Goal: Transaction & Acquisition: Purchase product/service

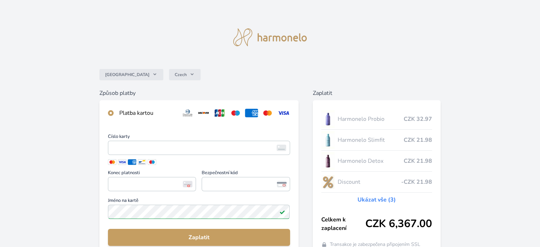
drag, startPoint x: 338, startPoint y: 108, endPoint x: 303, endPoint y: 121, distance: 37.9
click at [336, 109] on div "Harmonelo Probio CZK 32.97 Harmonelo Slimfit CZK 21.98 Harmonelo Detox CZK 21.9…" at bounding box center [377, 179] width 128 height 158
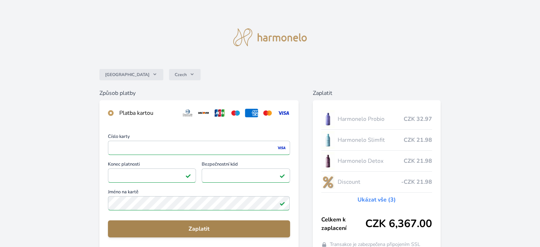
click at [208, 230] on span "Zaplatit" at bounding box center [199, 229] width 171 height 9
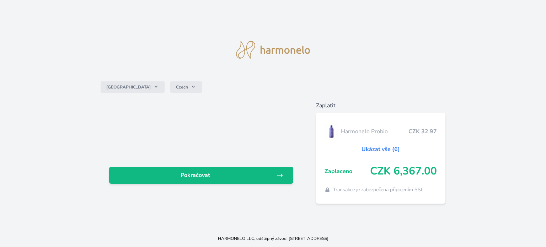
click at [388, 150] on link "Ukázat vše (6)" at bounding box center [380, 149] width 38 height 9
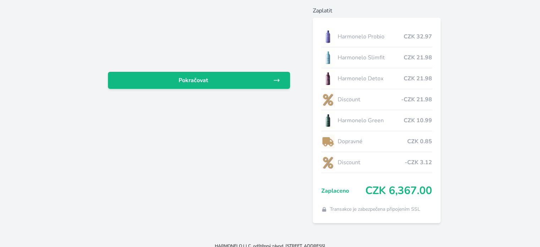
scroll to position [90, 0]
